Goal: Information Seeking & Learning: Learn about a topic

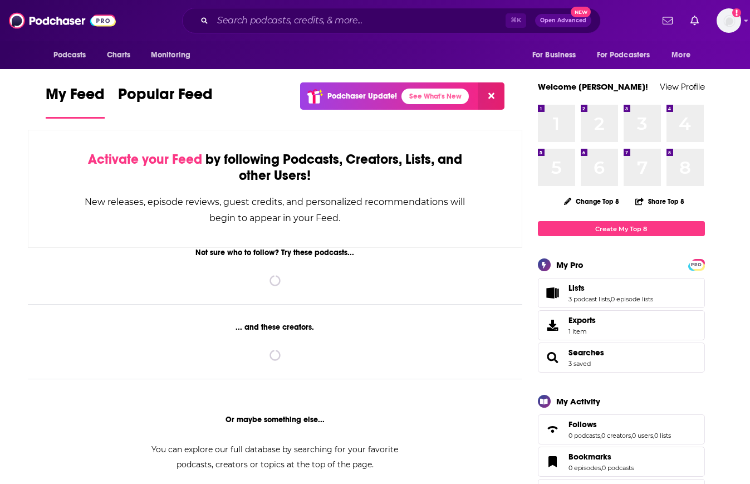
click at [258, 36] on div "Podcasts Charts Monitoring ⌘ K Open Advanced New For Business For Podcasters Mo…" at bounding box center [375, 20] width 750 height 41
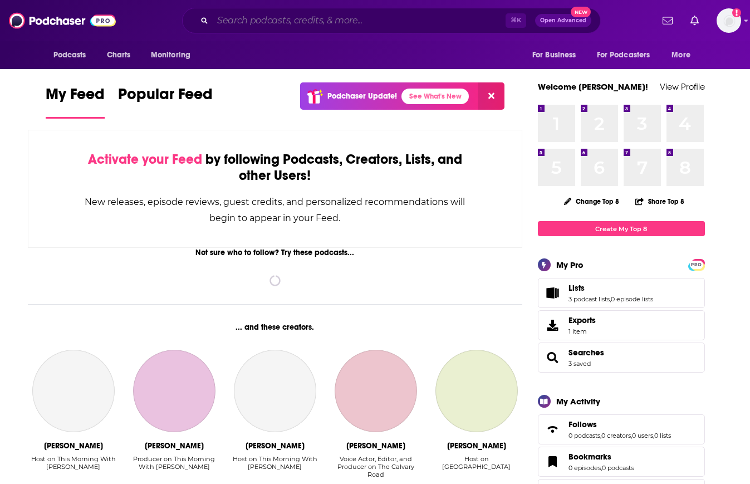
click at [244, 24] on input "Search podcasts, credits, & more..." at bounding box center [359, 21] width 293 height 18
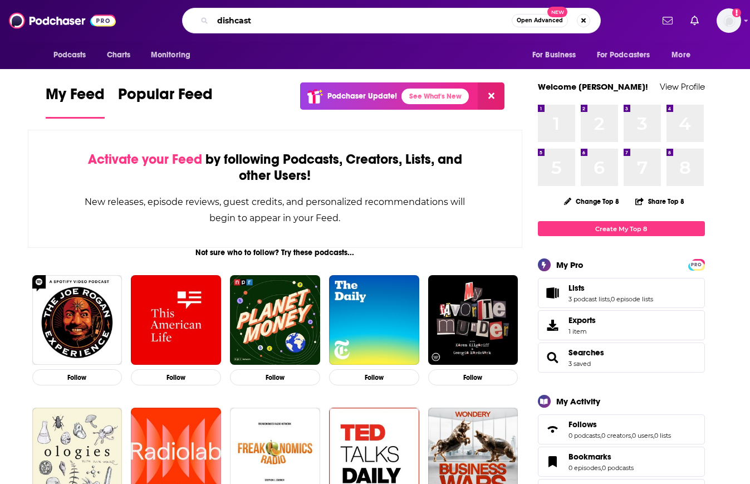
type input "dishcast"
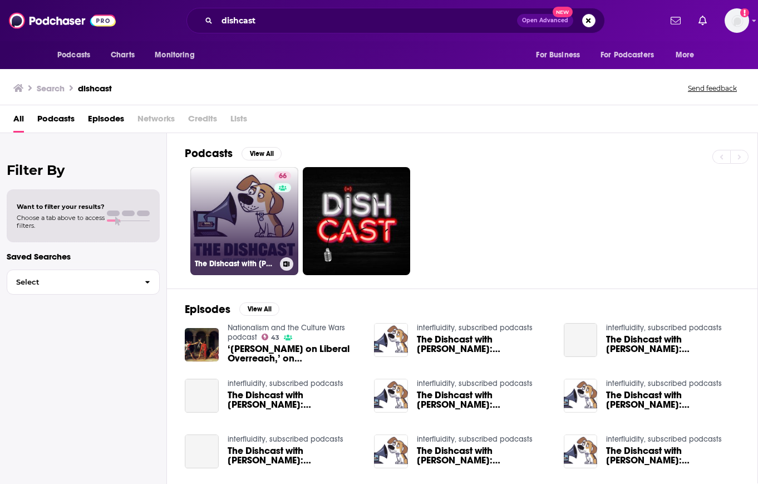
click at [244, 214] on link "66 The Dishcast with [PERSON_NAME]" at bounding box center [244, 221] width 108 height 108
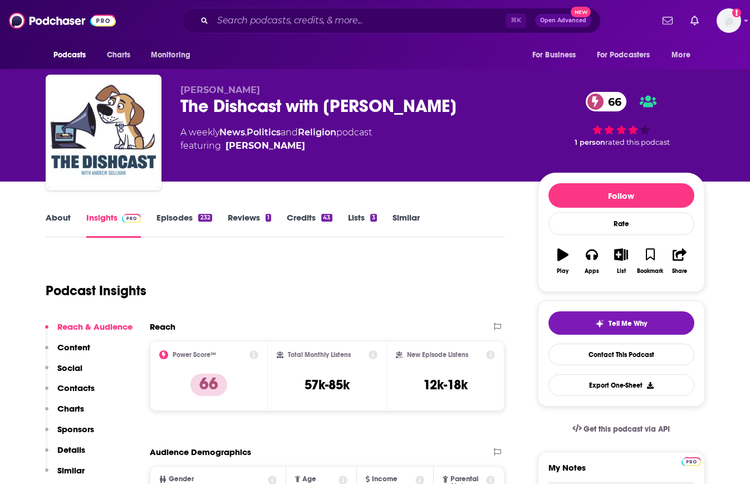
click at [56, 216] on link "About" at bounding box center [58, 225] width 25 height 26
